Goal: Information Seeking & Learning: Check status

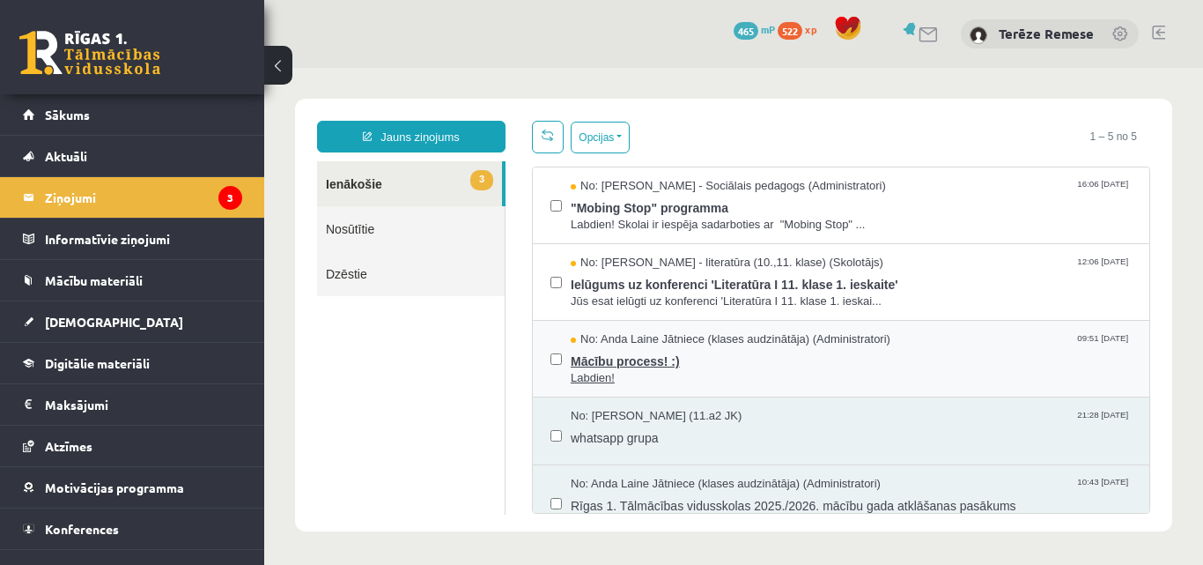
click at [654, 366] on span "Mācību process! :)" at bounding box center [851, 359] width 561 height 22
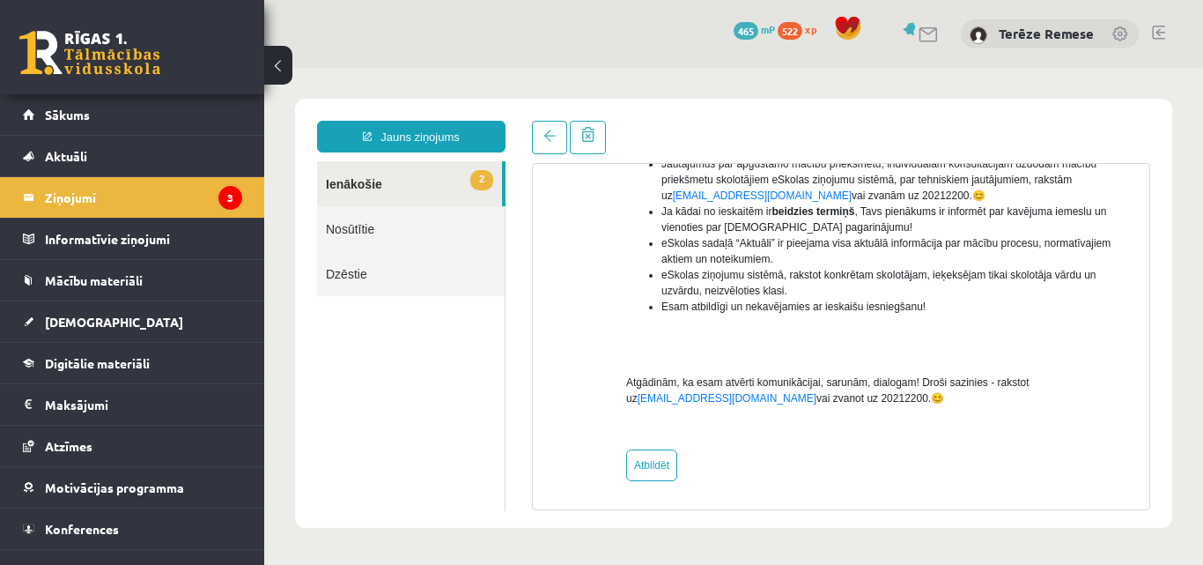
scroll to position [461, 0]
click at [369, 183] on link "2 Ienākošie" at bounding box center [409, 183] width 185 height 45
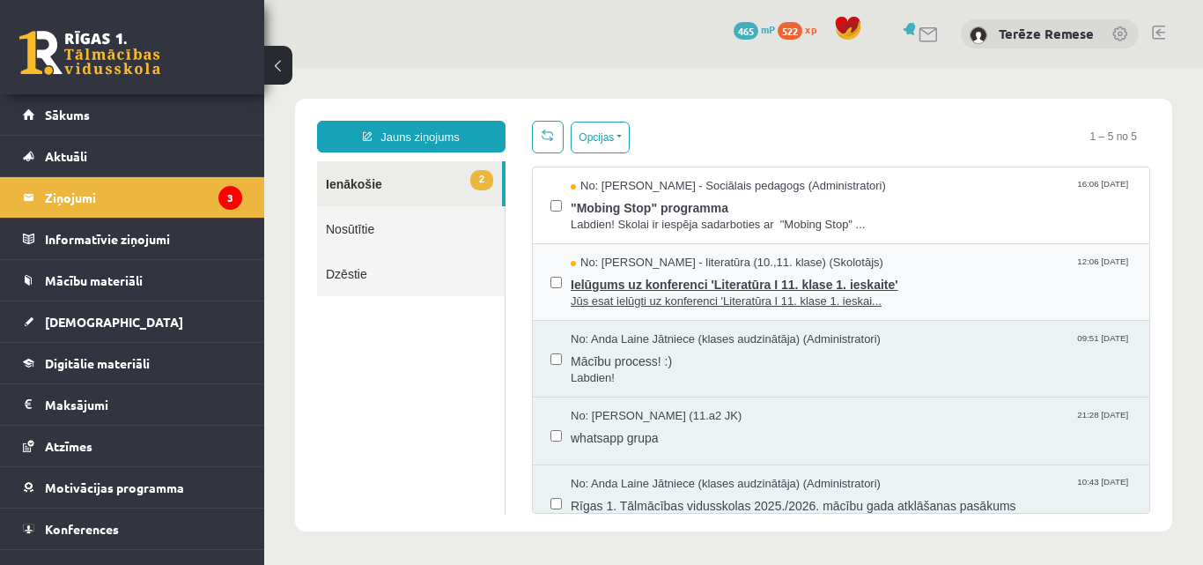
scroll to position [0, 0]
click at [669, 281] on span "Ielūgums uz konferenci 'Literatūra I 11. klase 1. ieskaite'" at bounding box center [851, 282] width 561 height 22
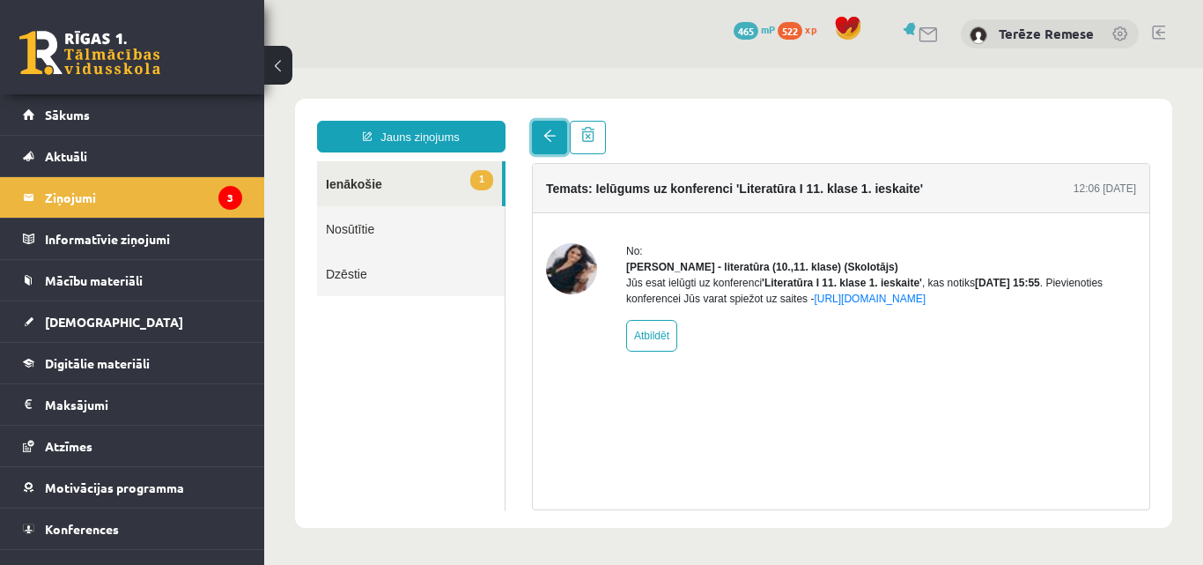
click at [545, 133] on span at bounding box center [549, 135] width 12 height 12
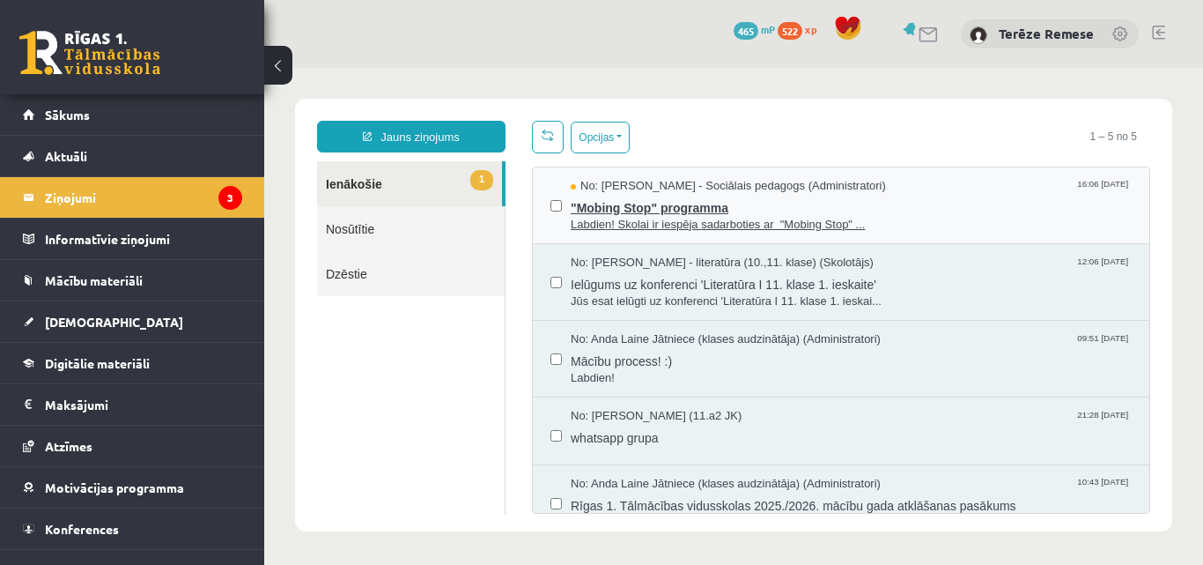
click at [668, 201] on span ""Mobing Stop" programma" at bounding box center [851, 206] width 561 height 22
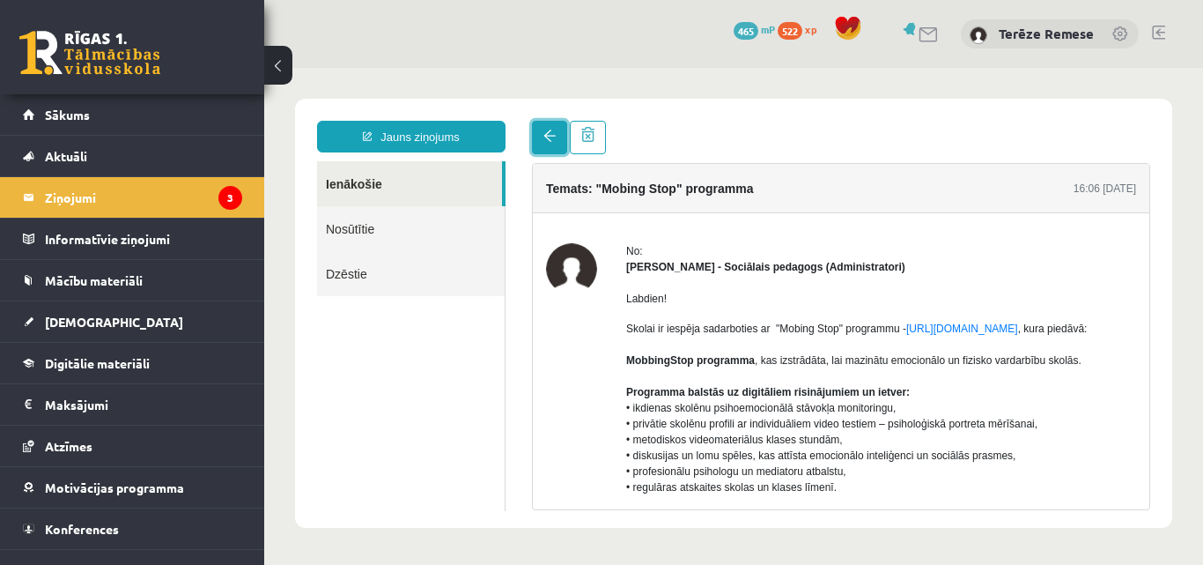
click at [538, 133] on link at bounding box center [549, 137] width 35 height 33
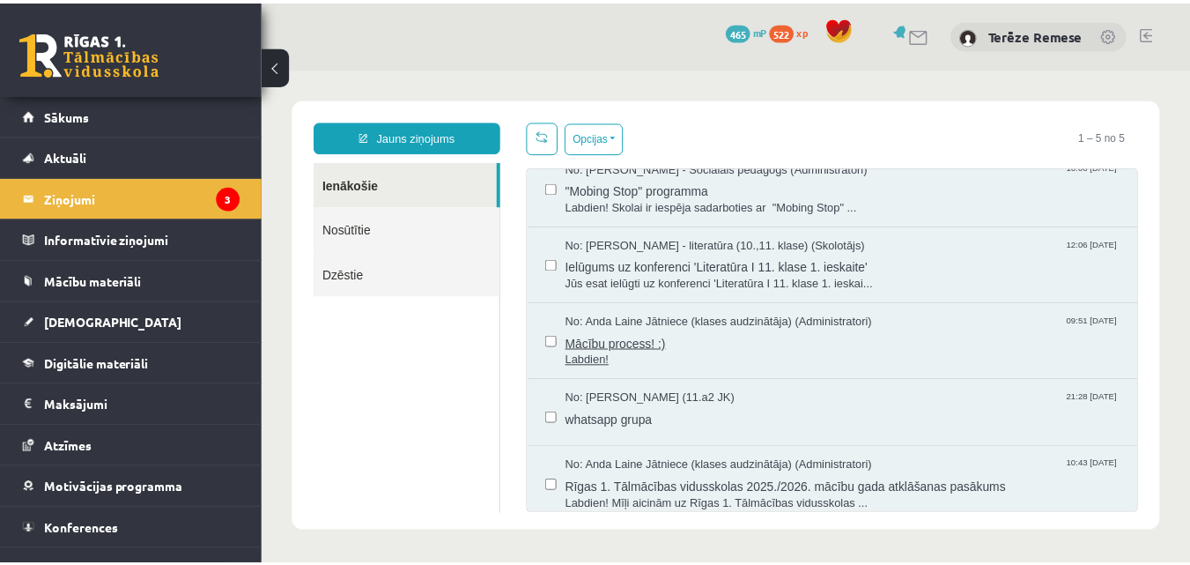
scroll to position [27, 0]
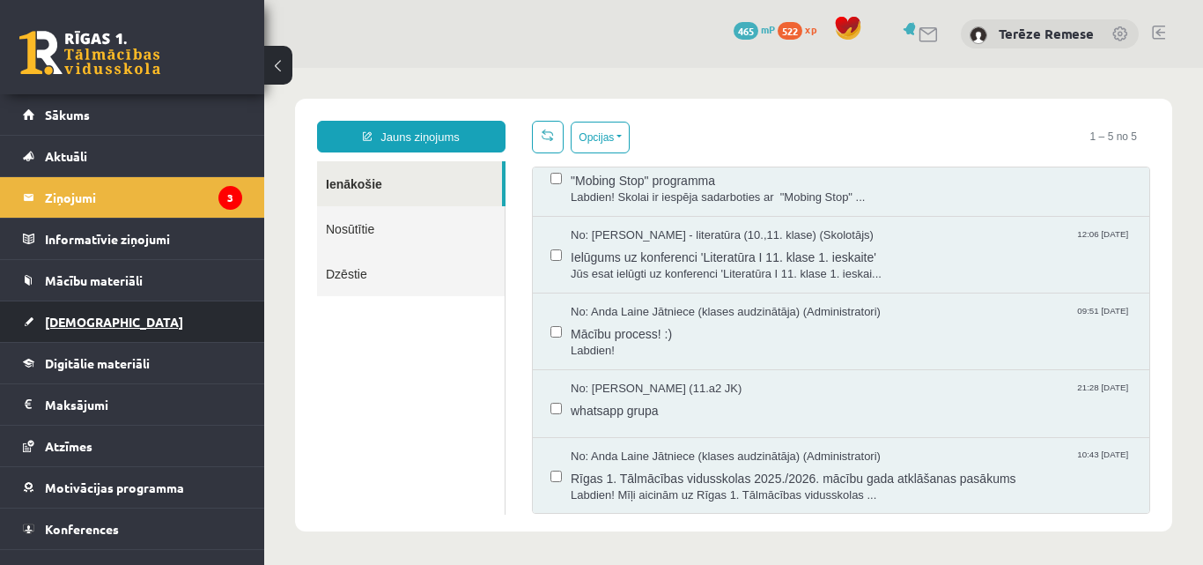
click at [69, 328] on span "[DEMOGRAPHIC_DATA]" at bounding box center [114, 322] width 138 height 16
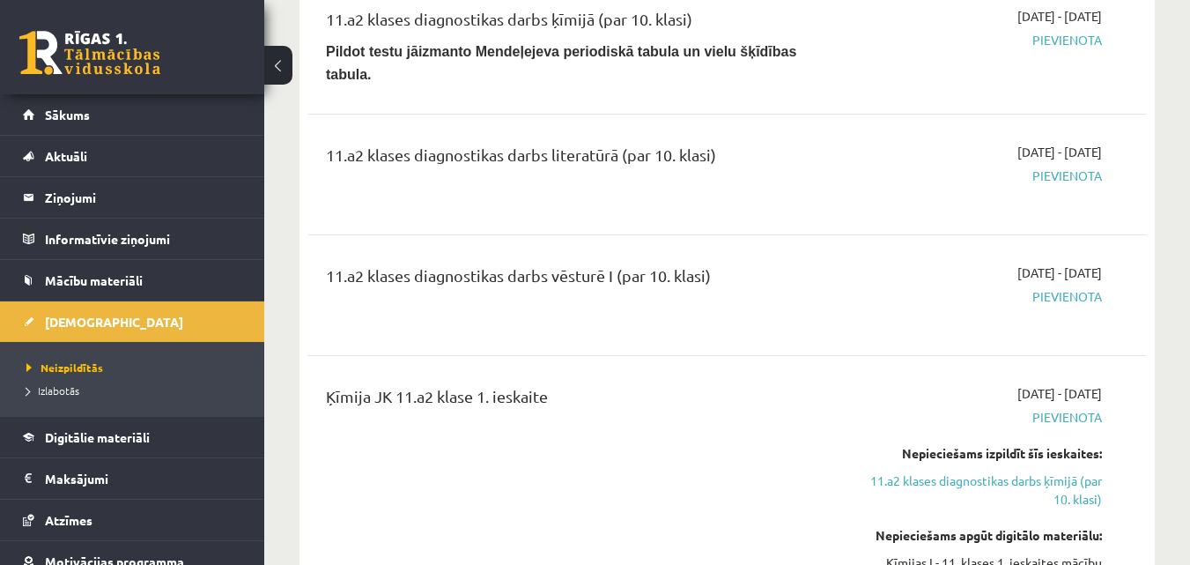
scroll to position [969, 0]
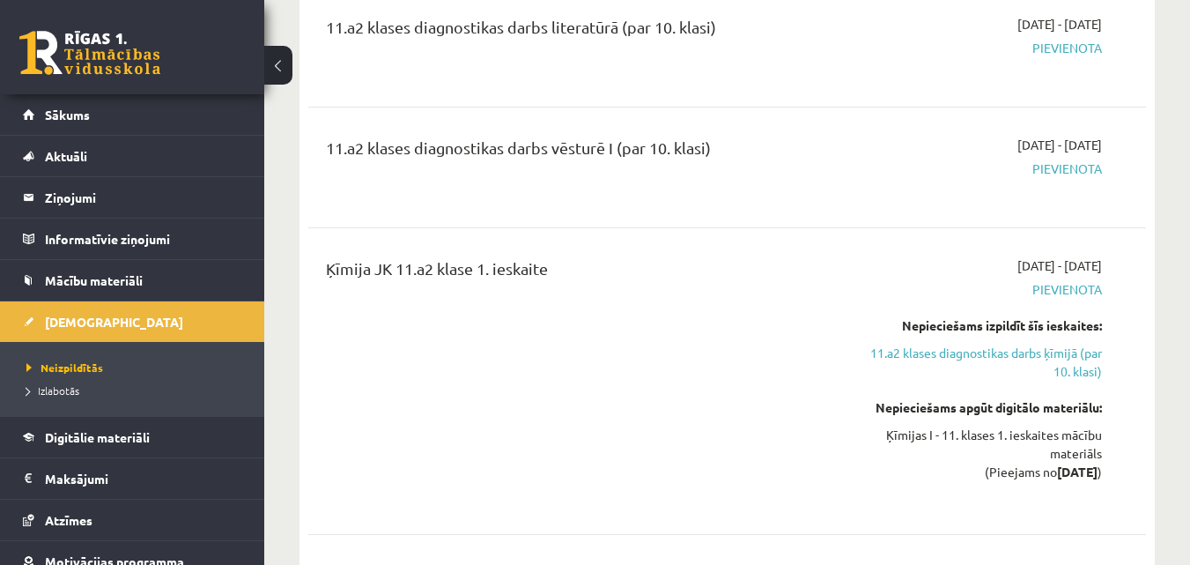
click at [1040, 344] on link "11.a2 klases diagnostikas darbs ķīmijā (par 10. klasi)" at bounding box center [981, 362] width 241 height 37
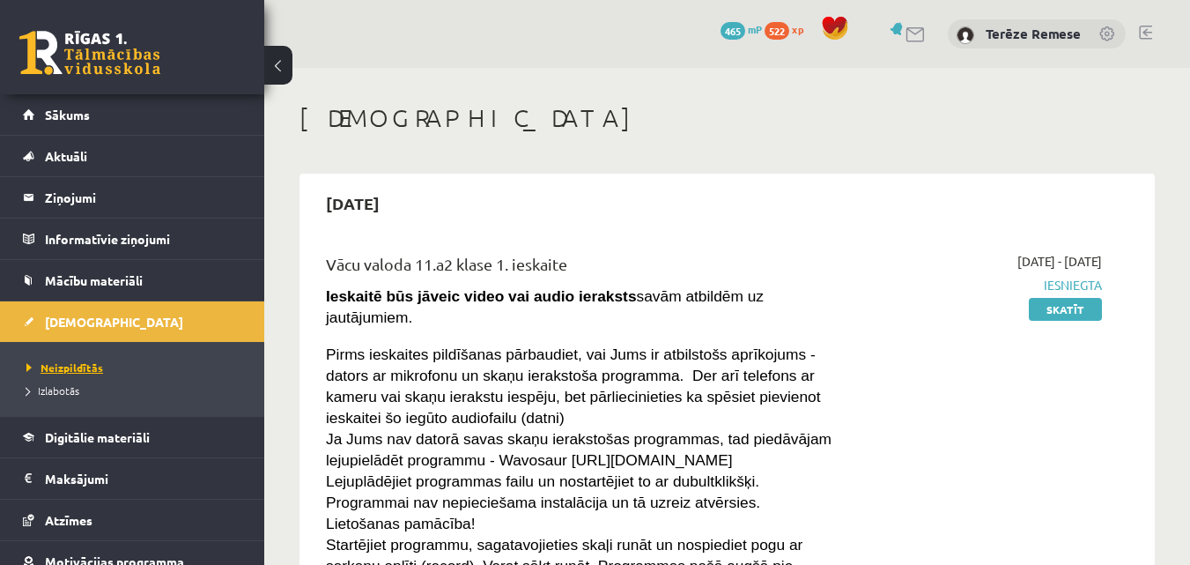
click at [63, 366] on span "Neizpildītās" at bounding box center [64, 367] width 77 height 14
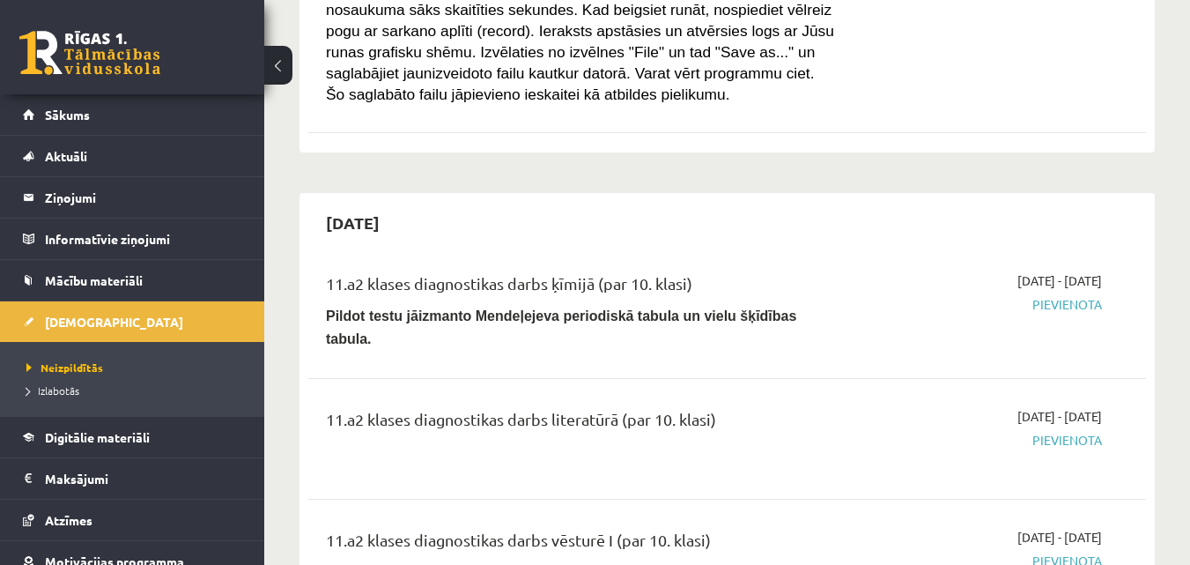
scroll to position [440, 0]
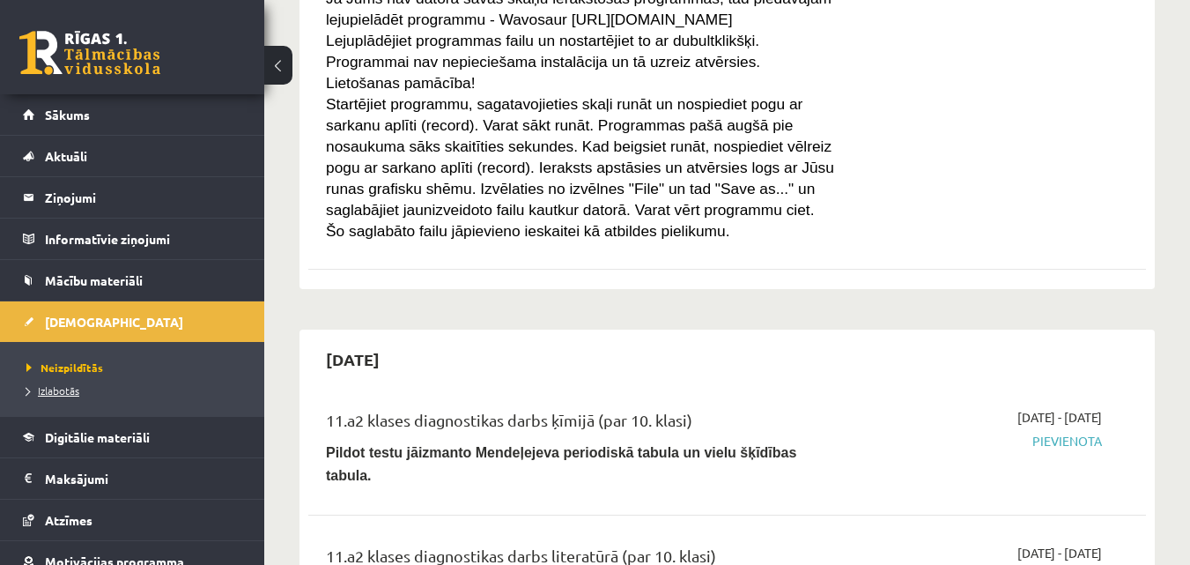
click at [60, 392] on span "Izlabotās" at bounding box center [52, 390] width 53 height 14
